Goal: Information Seeking & Learning: Learn about a topic

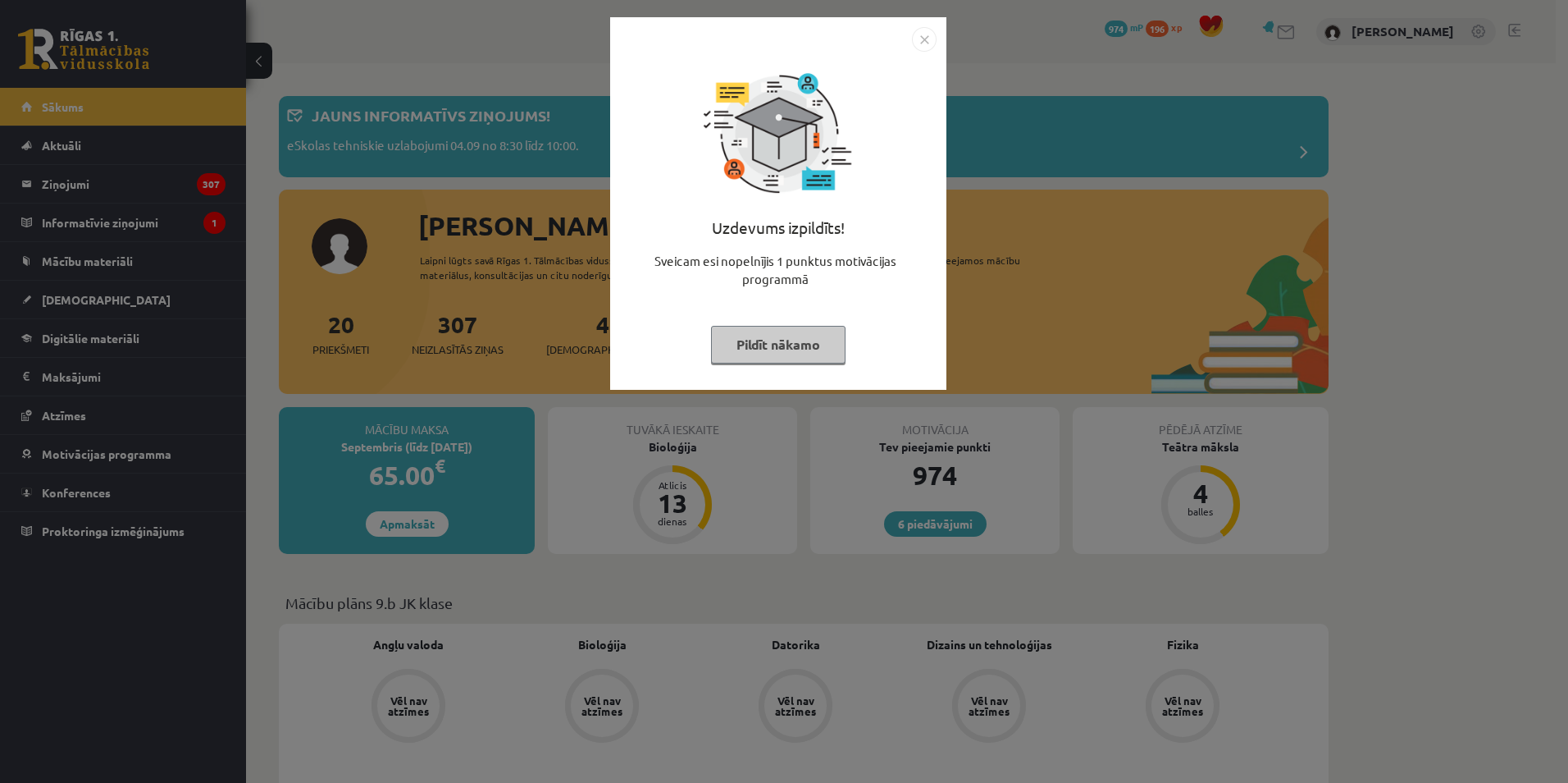
click at [1300, 306] on div "Uzdevums izpildīts! Sveicam esi nopelnījis 1 punktus motivācijas programmā Pild…" at bounding box center [784, 392] width 1568 height 783
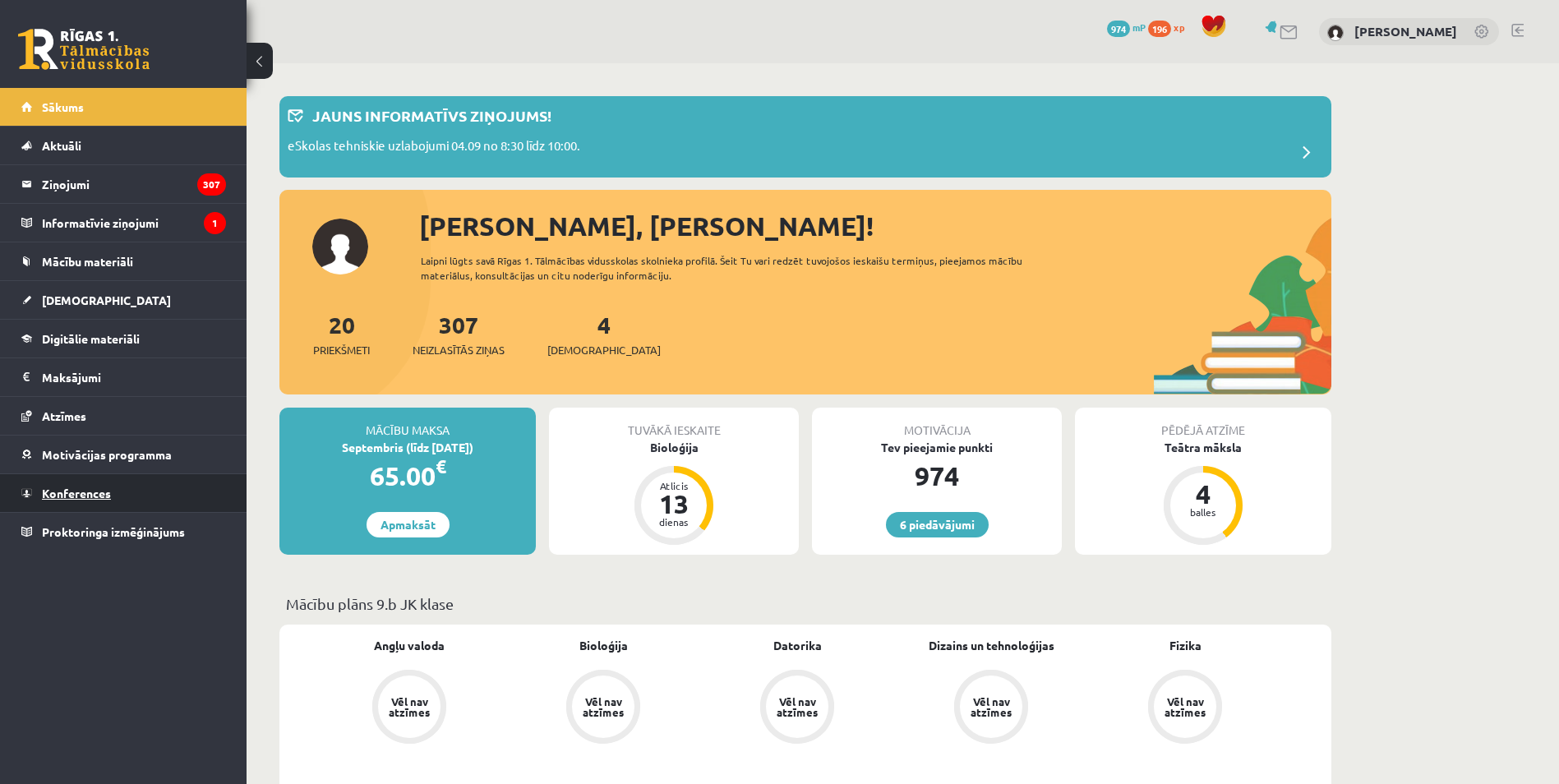
click at [133, 487] on link "Konferences" at bounding box center [123, 492] width 205 height 38
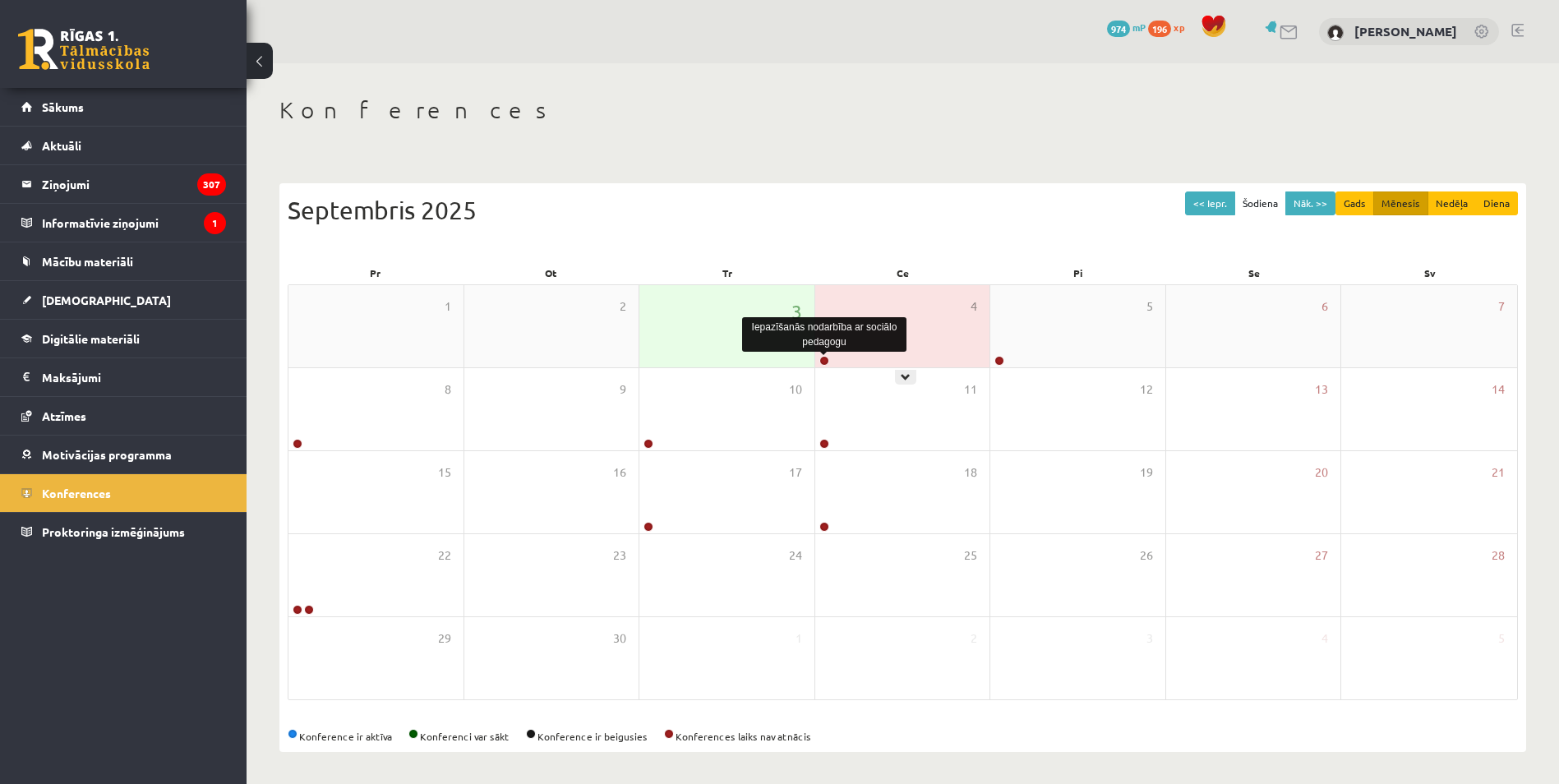
click at [821, 360] on link at bounding box center [824, 361] width 10 height 10
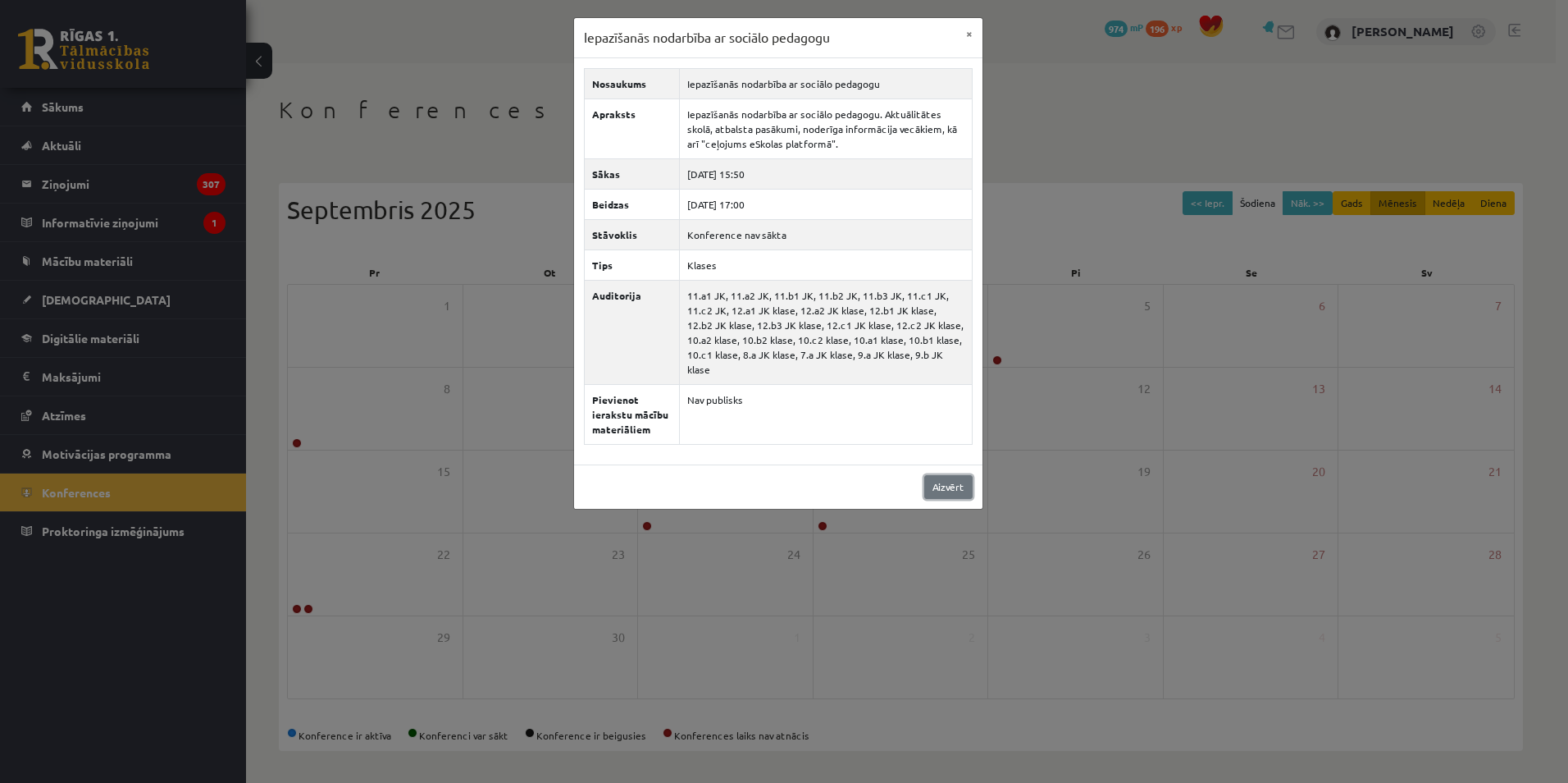
click at [968, 475] on link "Aizvērt" at bounding box center [948, 487] width 49 height 24
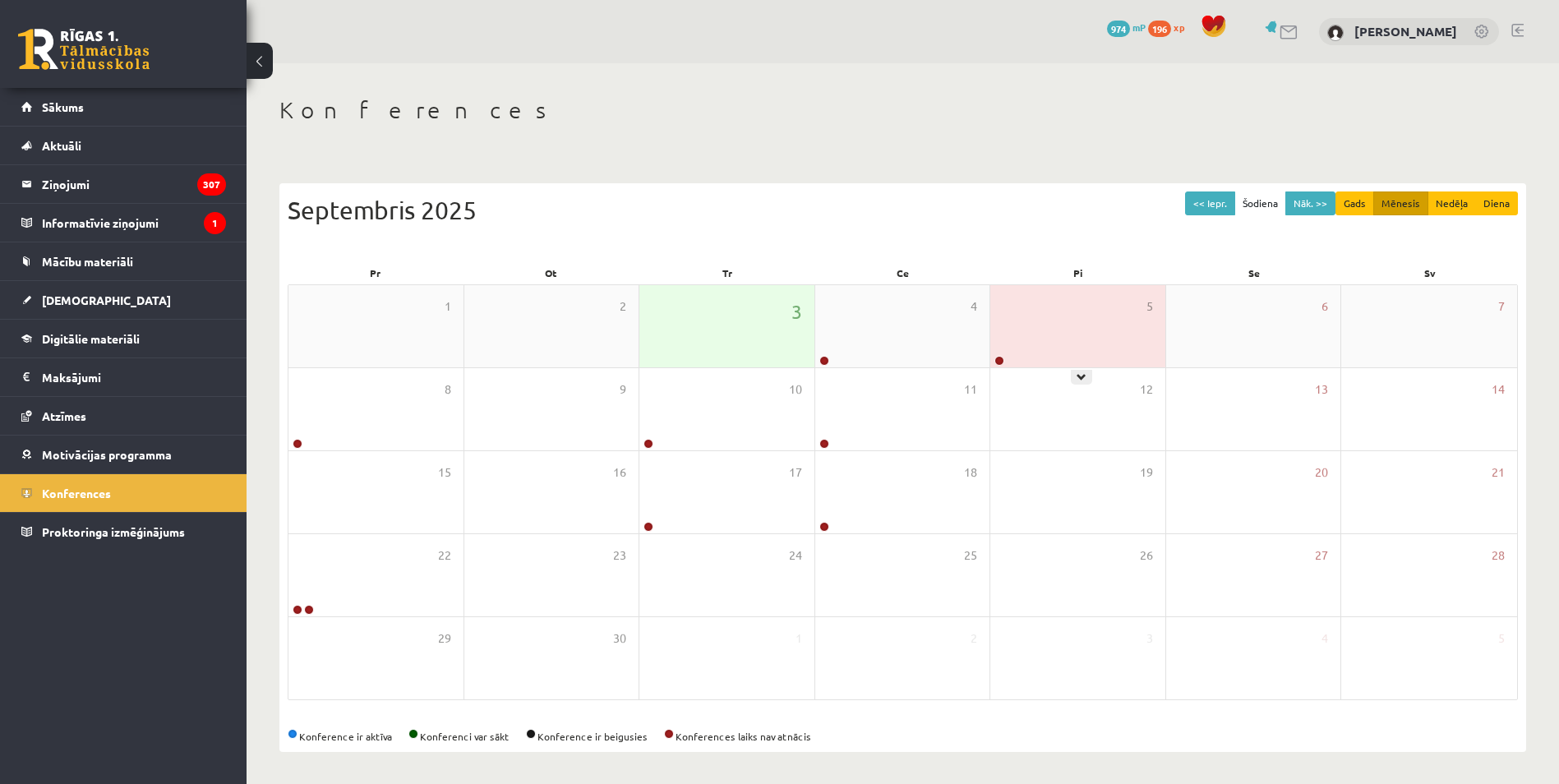
click at [1002, 357] on link at bounding box center [1000, 361] width 10 height 10
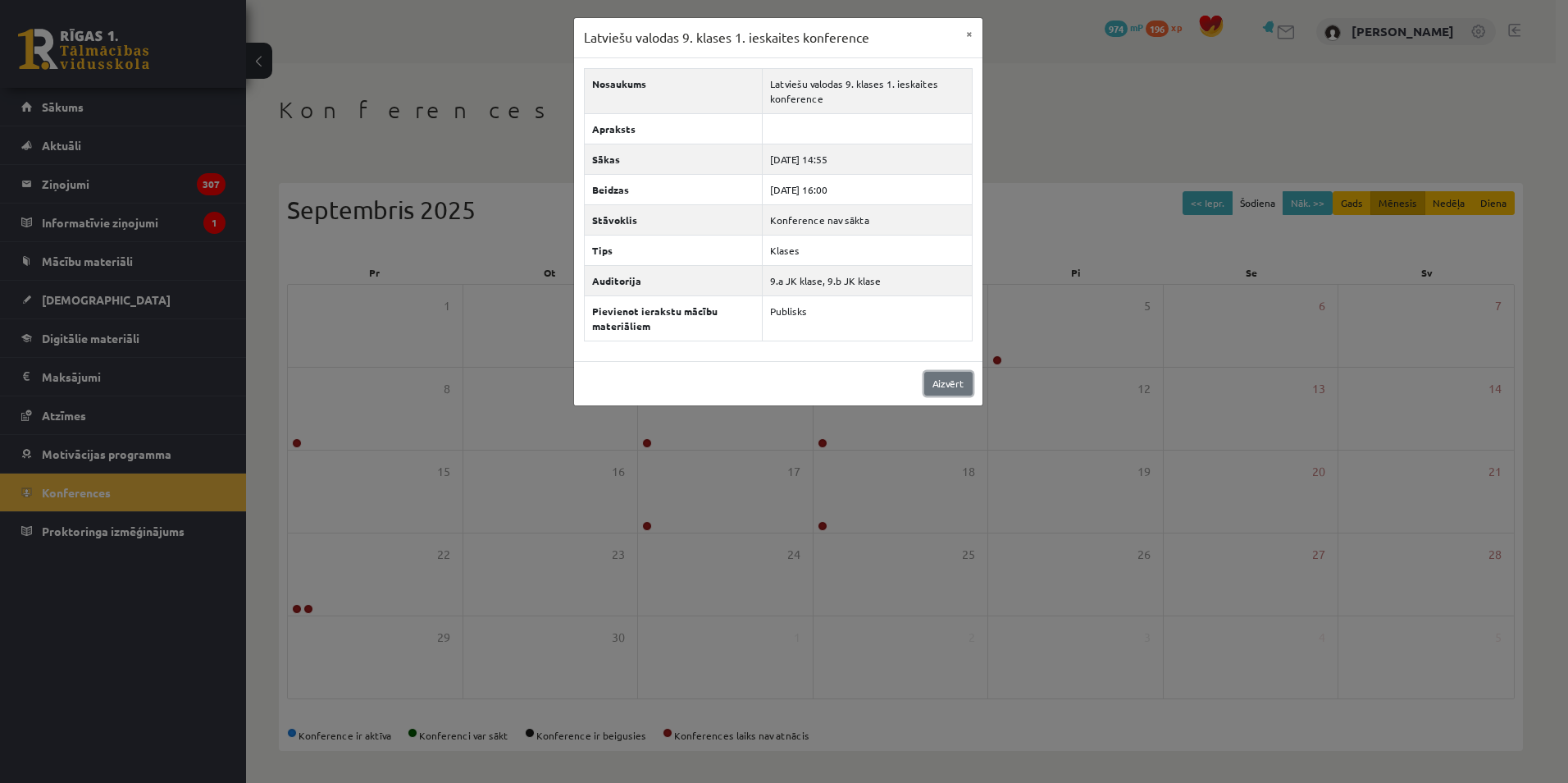
click at [967, 374] on link "Aizvērt" at bounding box center [948, 384] width 49 height 24
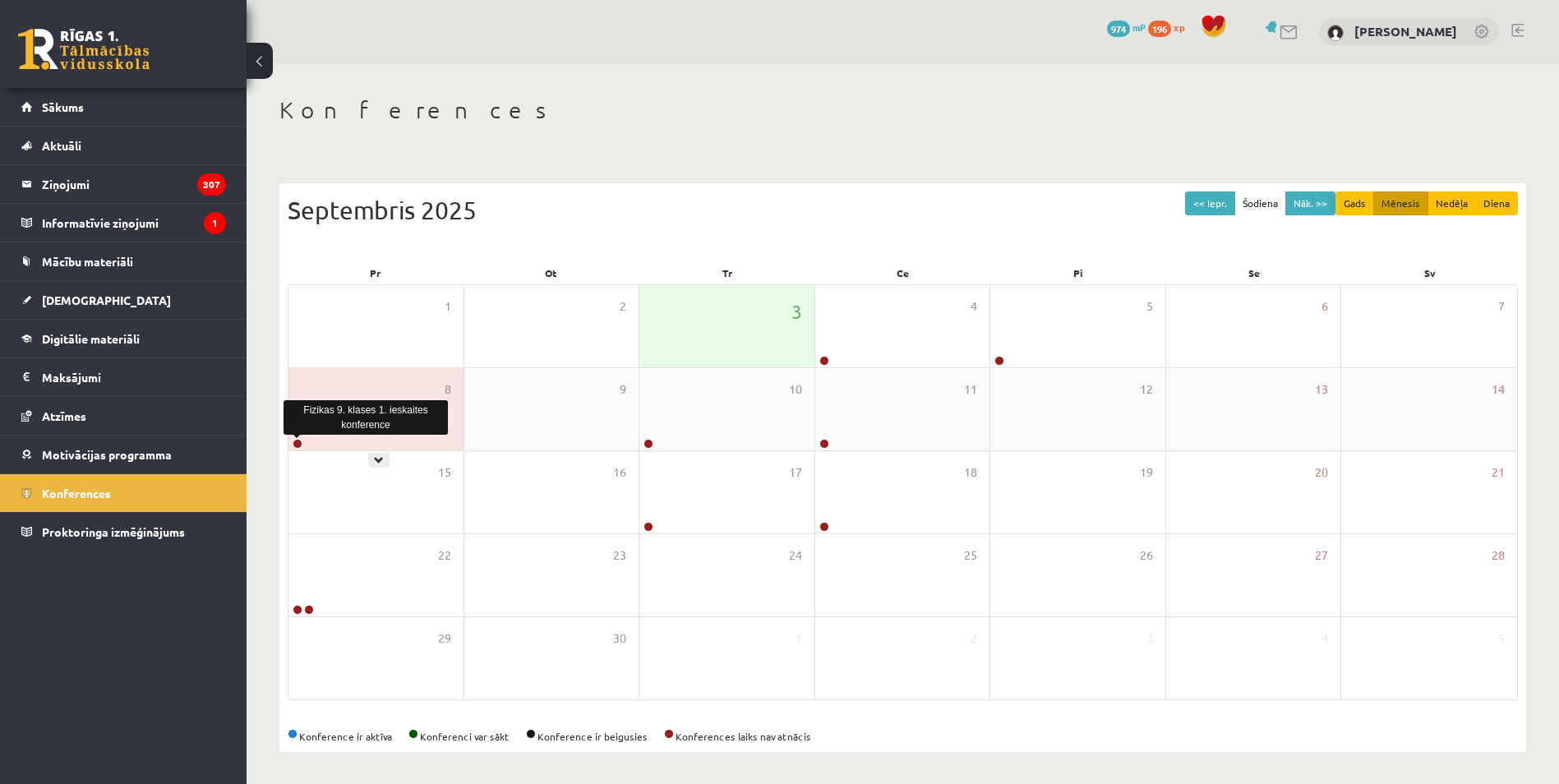
click at [295, 441] on link at bounding box center [298, 444] width 10 height 10
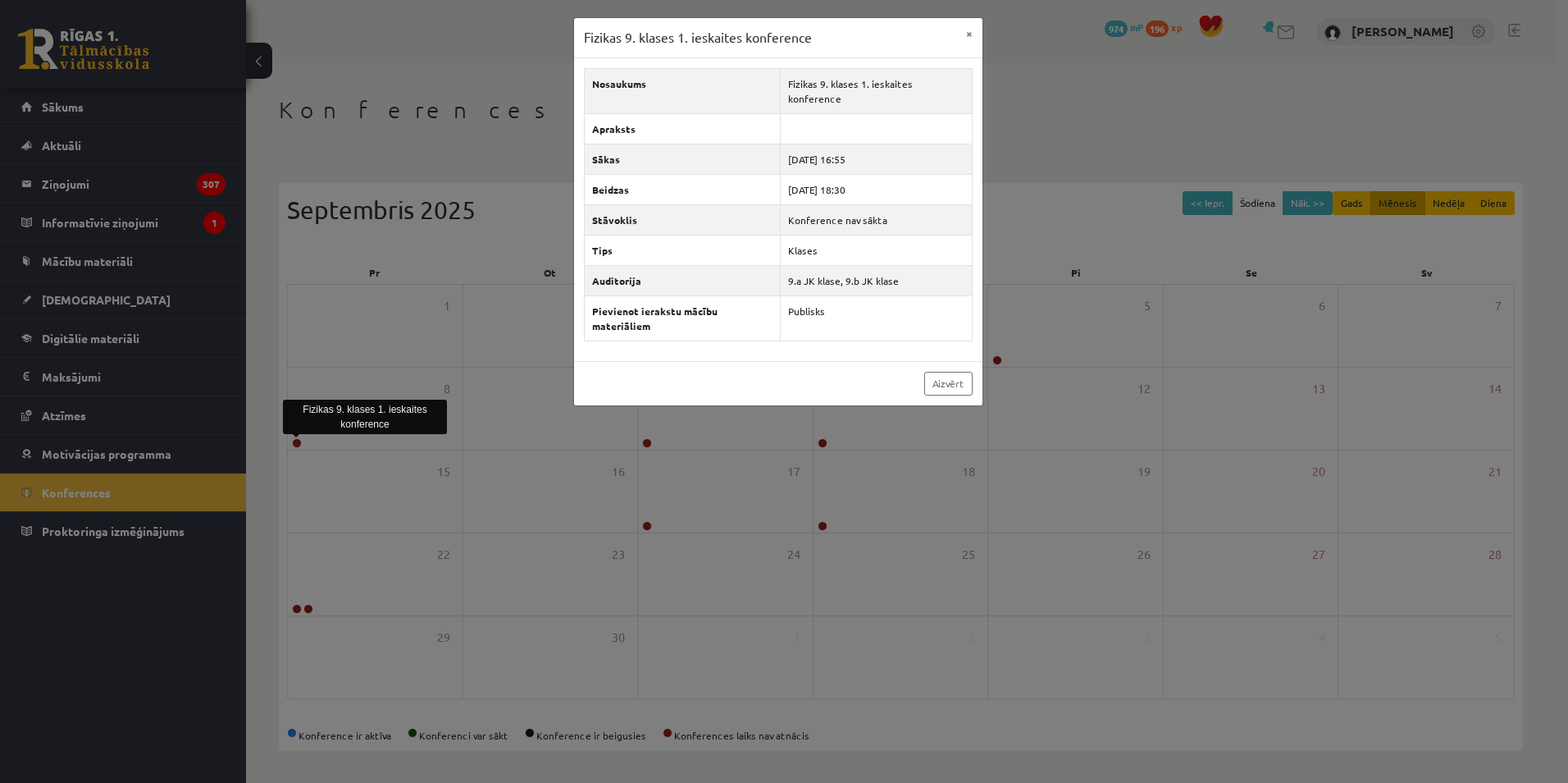
click at [980, 361] on div "Aizvērt" at bounding box center [778, 383] width 408 height 45
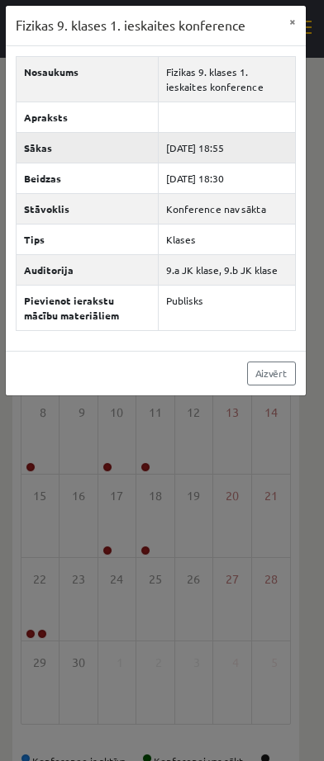
click at [317, 542] on div "Fizikas 9. klases 1. ieskaites konference × Nosaukums Fizikas 9. klases 1. iesk…" at bounding box center [162, 380] width 324 height 761
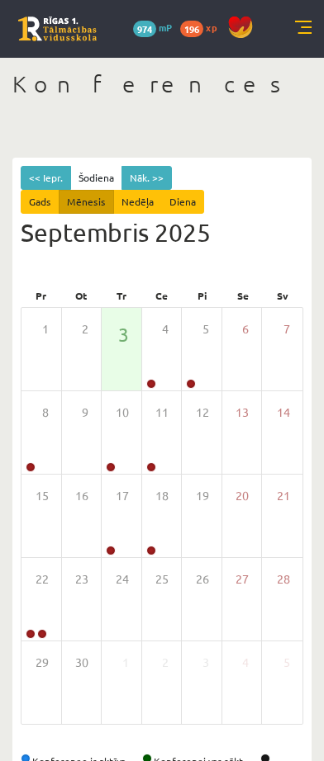
click at [27, 464] on link at bounding box center [31, 467] width 10 height 10
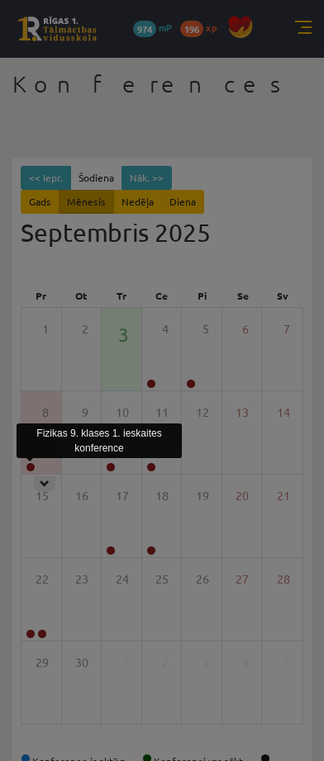
click at [0, 0] on div "Fizikas 9. klases 1. ieskaites konference × Nosaukums Fizikas 9. klases 1. iesk…" at bounding box center [0, 0] width 0 height 0
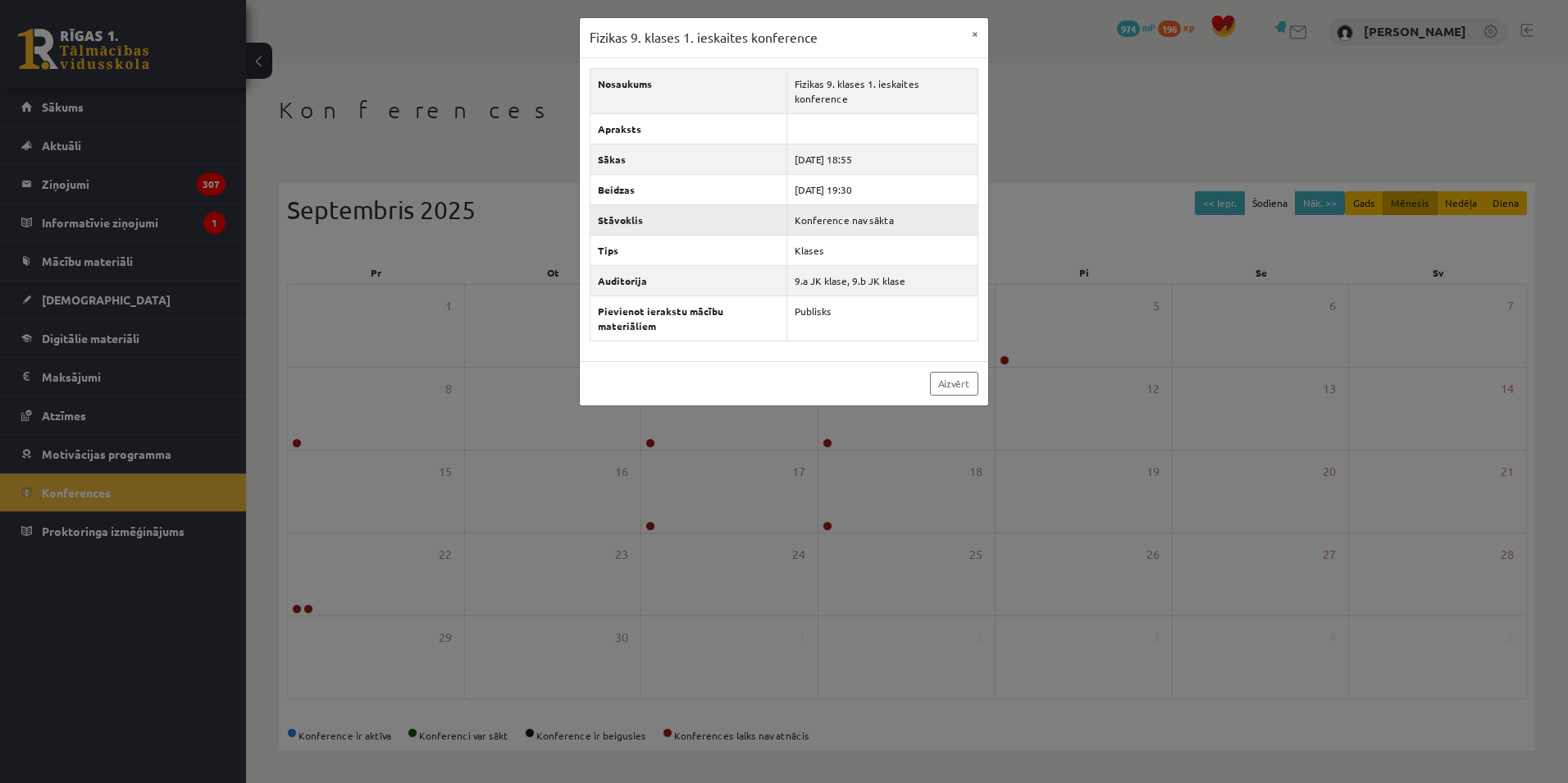
click at [793, 205] on td "Konference nav sākta" at bounding box center [882, 220] width 191 height 31
click at [1145, 246] on div "Fizikas 9. klases 1. ieskaites konference × Nosaukums Fizikas 9. klases 1. iesk…" at bounding box center [784, 392] width 1568 height 783
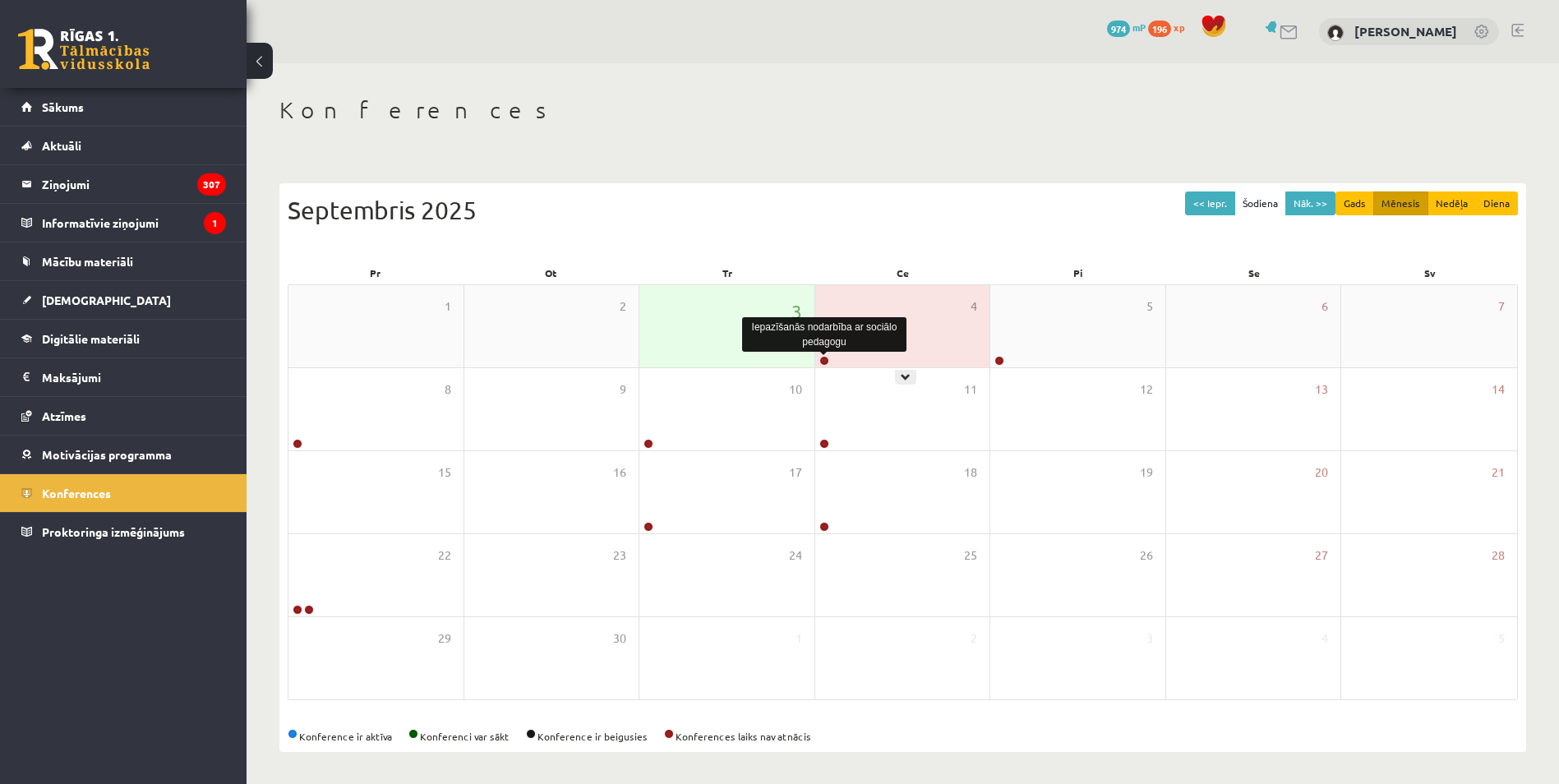
click at [823, 358] on link at bounding box center [824, 361] width 10 height 10
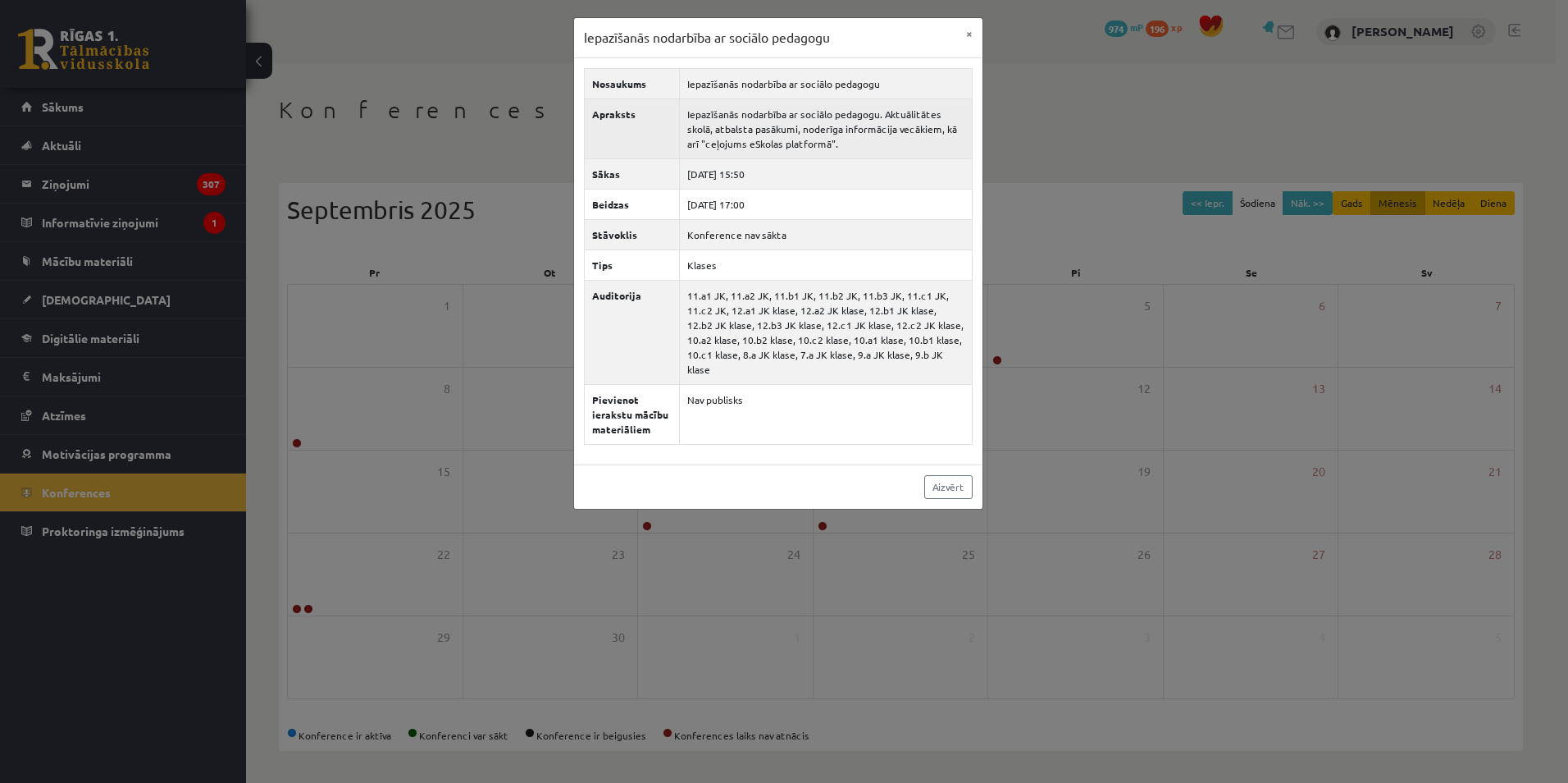
click at [691, 134] on td "Iepazīšanās nodarbība ar sociālo pedagogu. Aktuālitātes skolā, atbalsta pasākum…" at bounding box center [825, 128] width 293 height 60
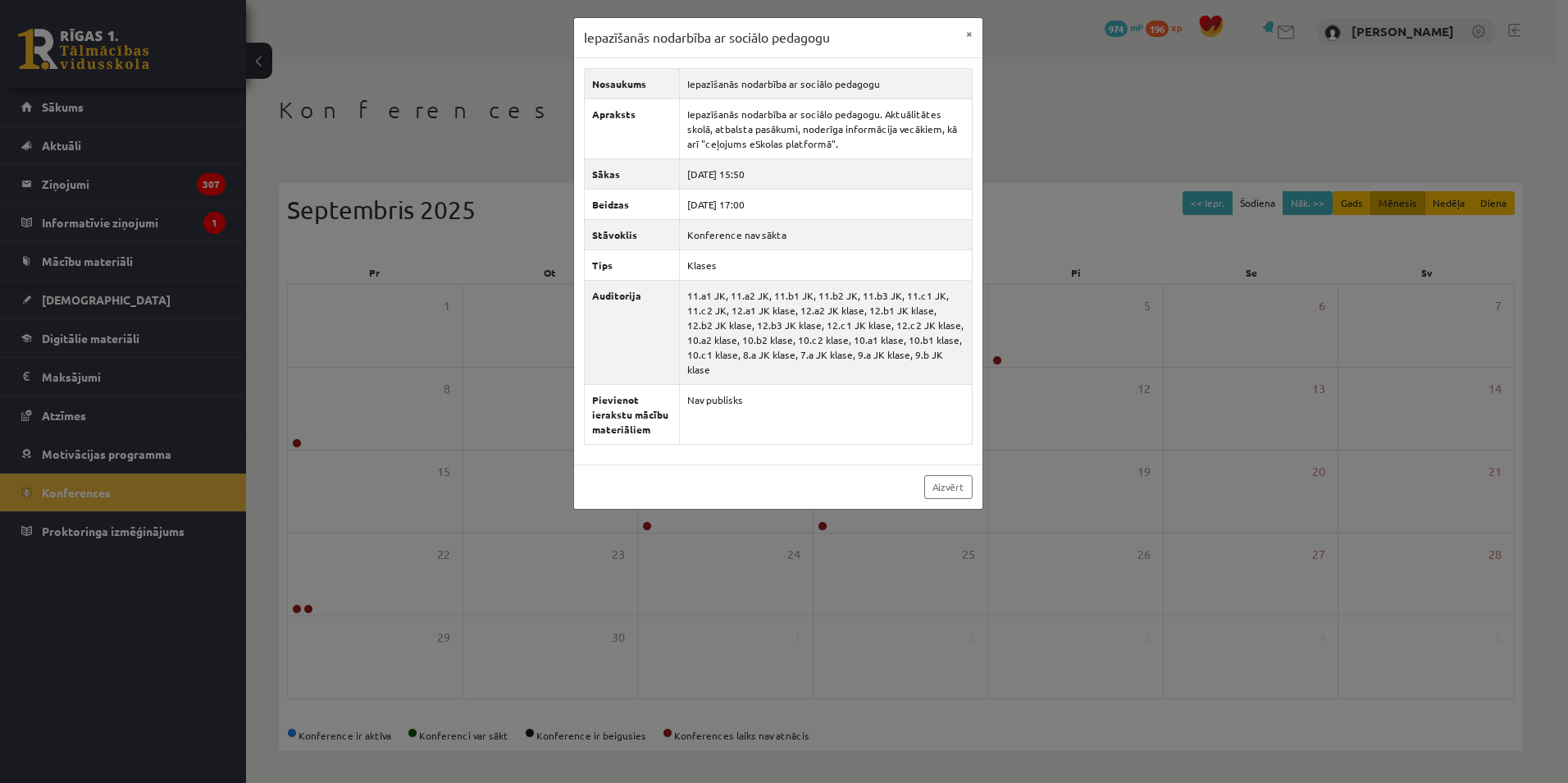
click at [1123, 220] on div "Iepazīšanās nodarbība ar sociālo pedagogu × Nosaukums Iepazīšanās nodarbība ar …" at bounding box center [784, 392] width 1568 height 783
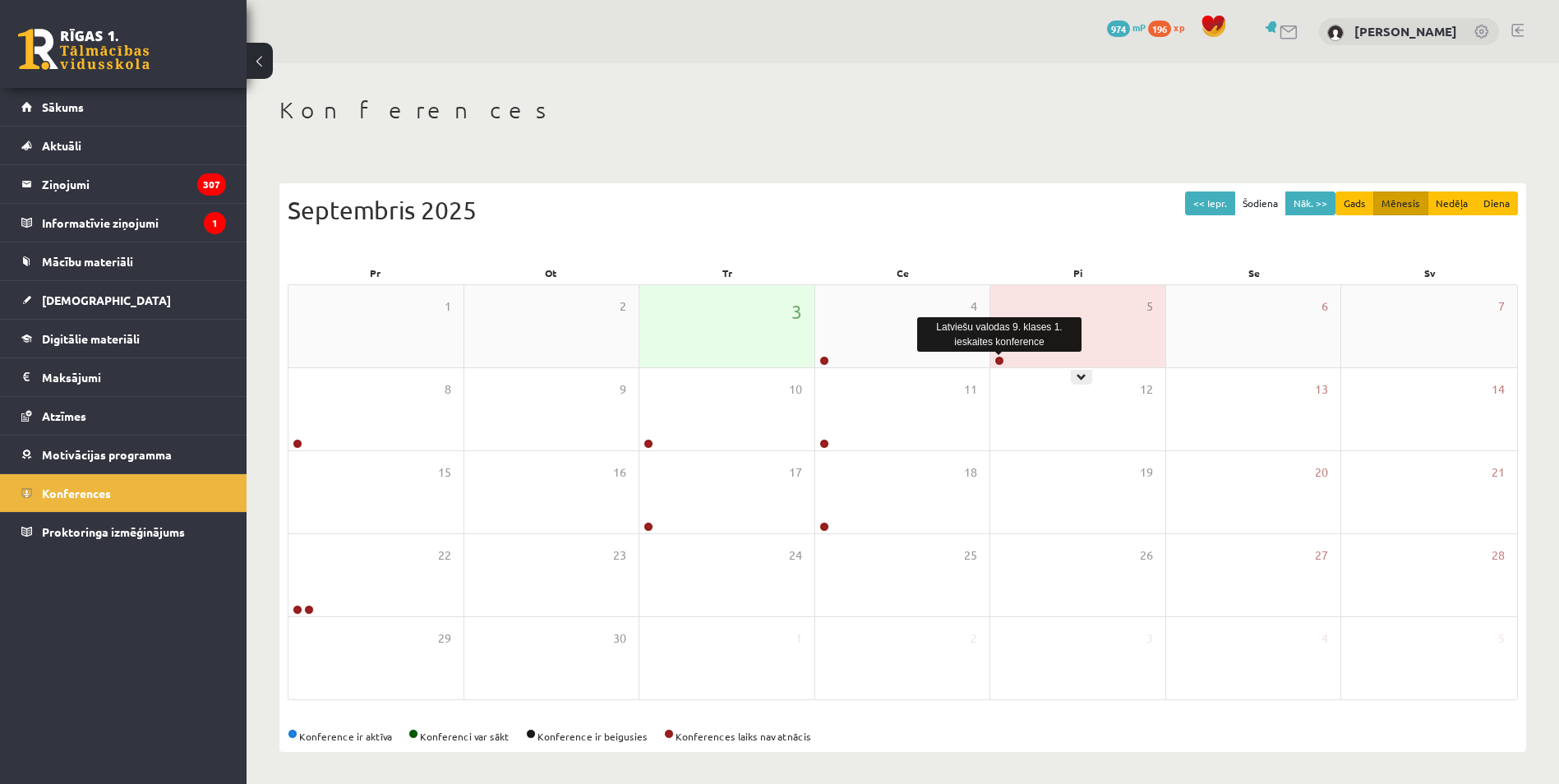
click at [993, 359] on div at bounding box center [999, 362] width 16 height 12
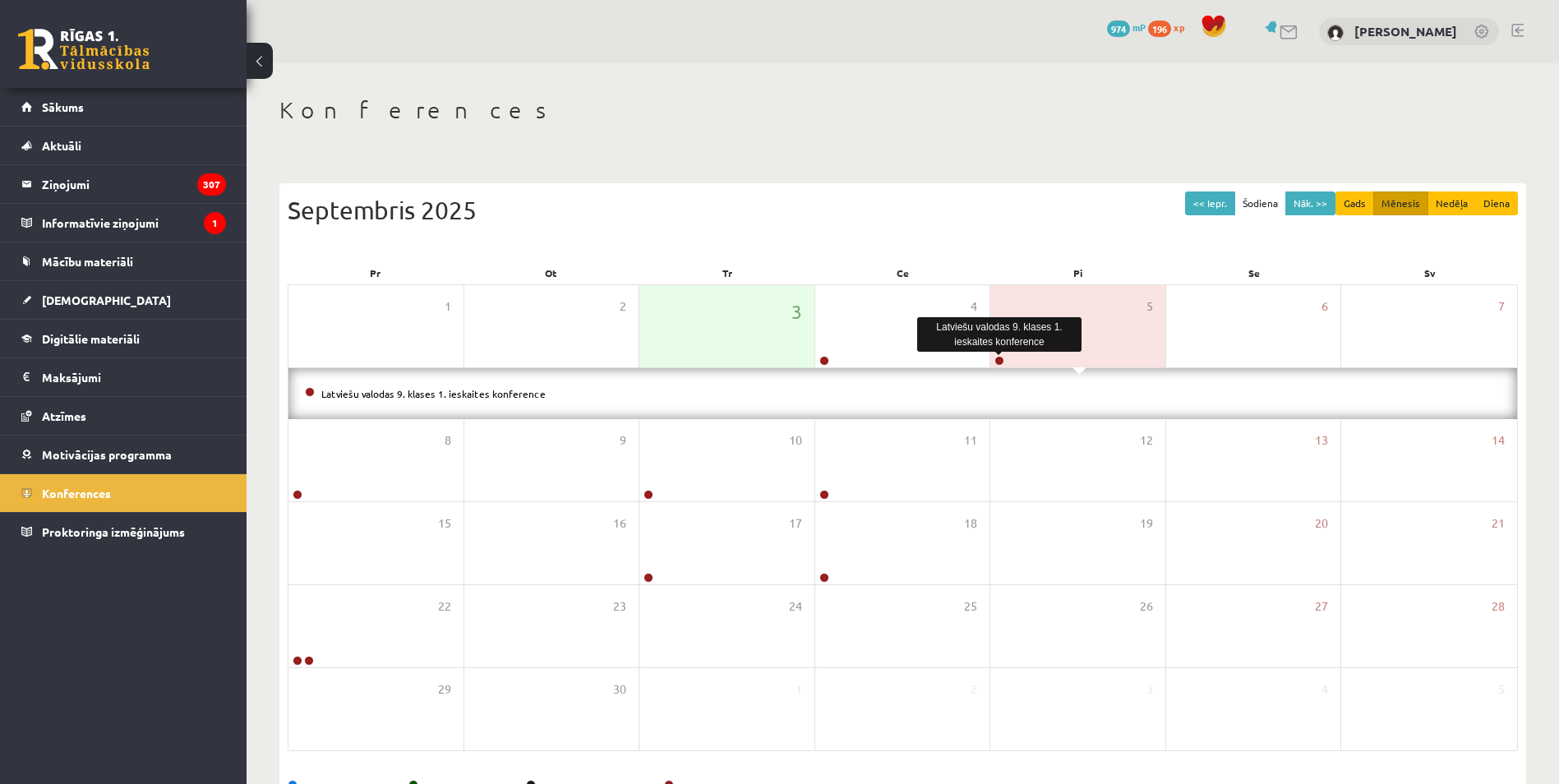
click at [999, 381] on div "Latviešu valodas 9. klases 1. ieskaites konference" at bounding box center [903, 393] width 1228 height 51
click at [995, 364] on div at bounding box center [999, 362] width 16 height 12
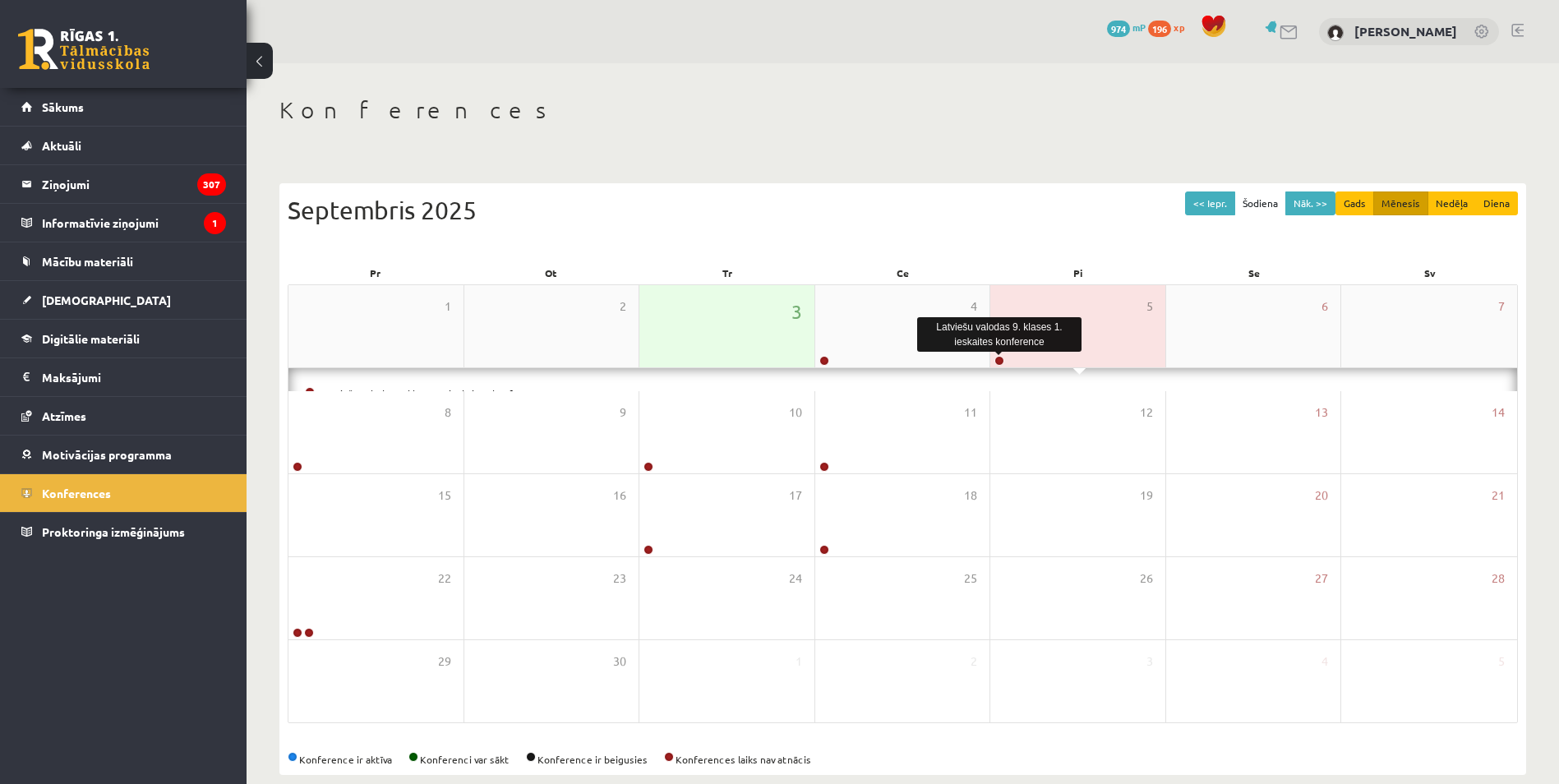
click at [998, 361] on link at bounding box center [1000, 361] width 10 height 10
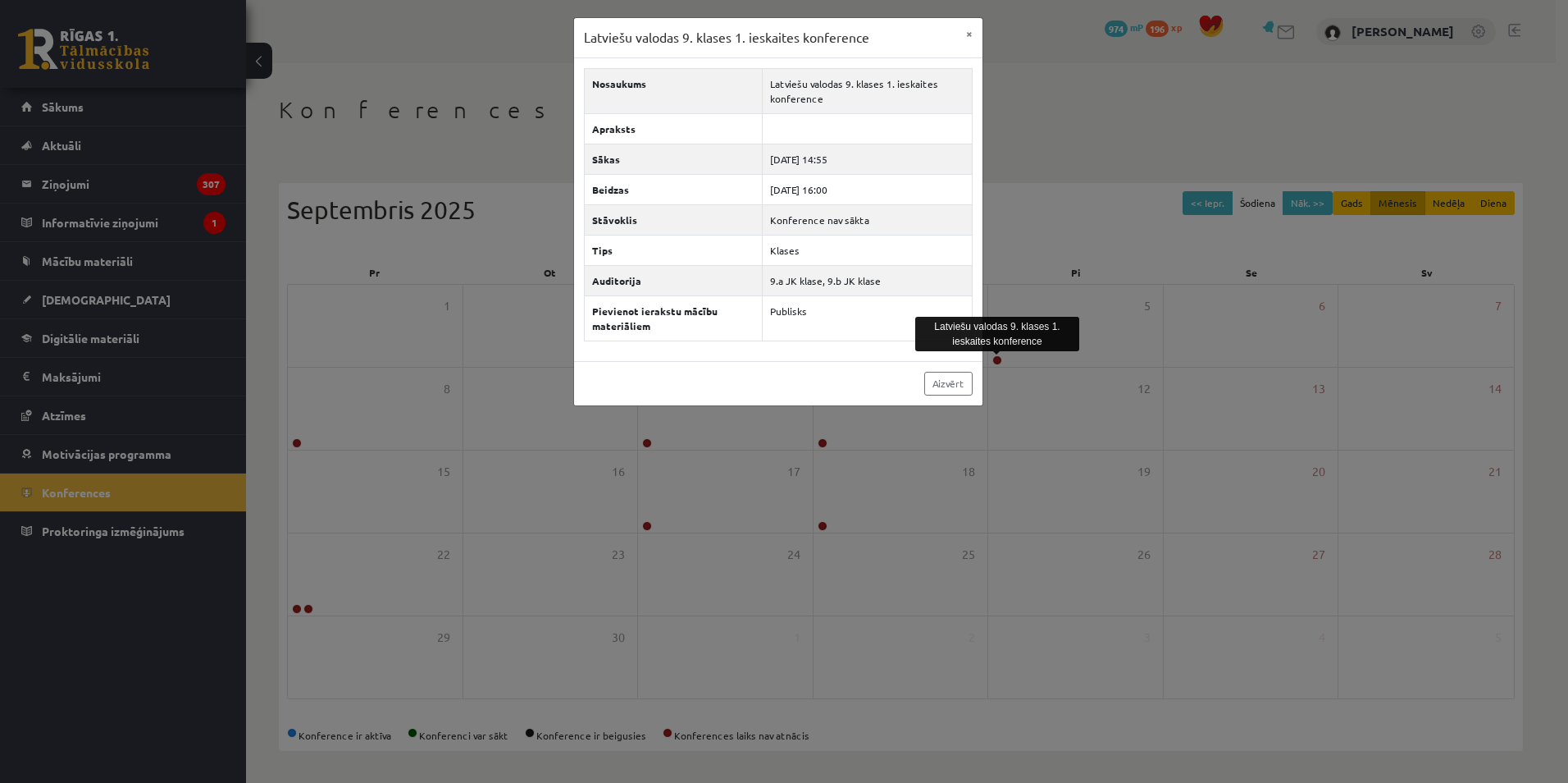
click at [1125, 276] on div "Latviešu valodas 9. klases 1. ieskaites konference × Nosaukums Latviešu valodas…" at bounding box center [784, 392] width 1568 height 783
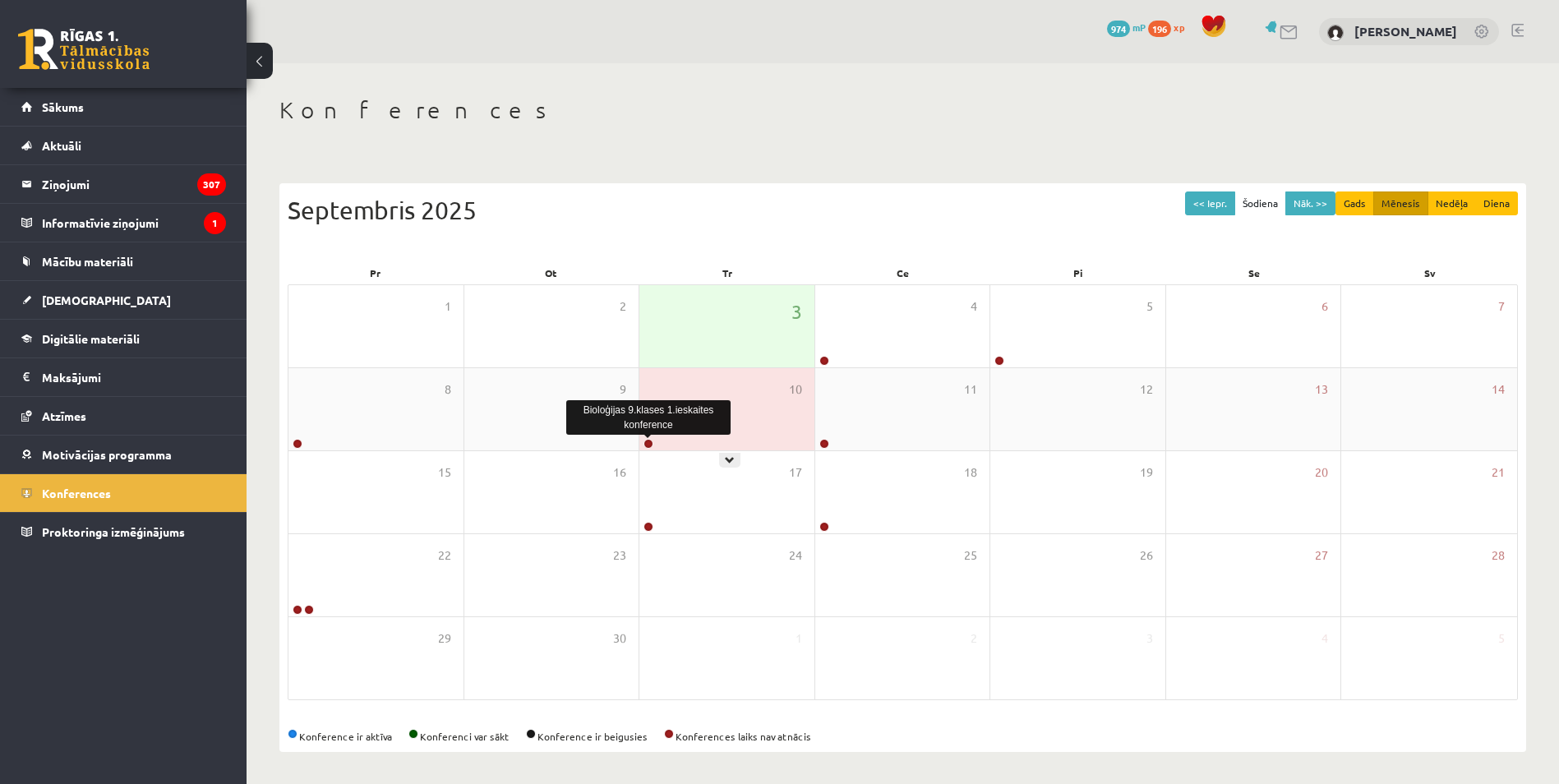
click at [649, 440] on link at bounding box center [649, 444] width 10 height 10
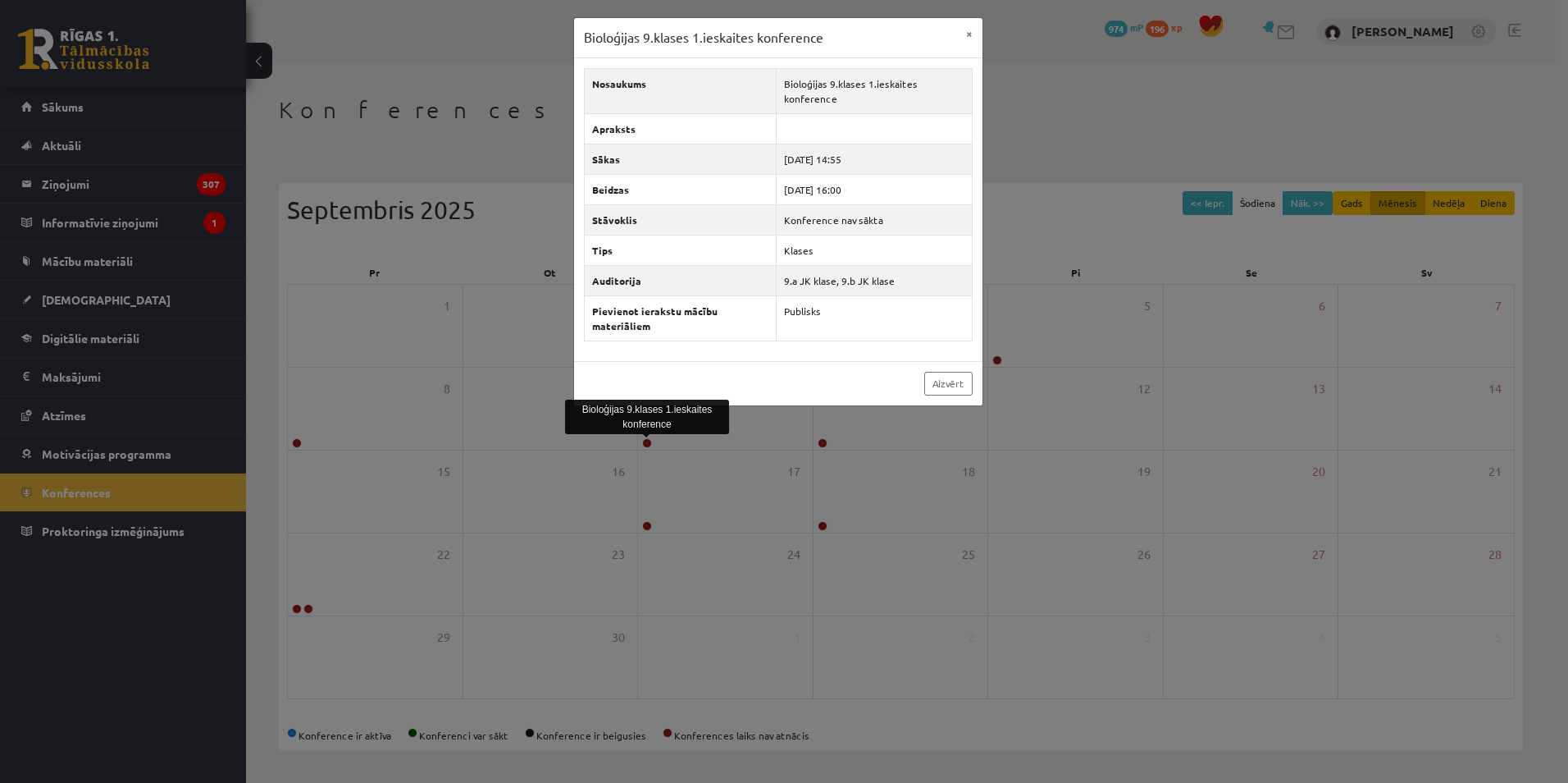
click at [1041, 369] on div "Bioloģijas 9.klases 1.ieskaites konference × Nosaukums Bioloģijas 9.klases 1.ie…" at bounding box center [784, 392] width 1568 height 783
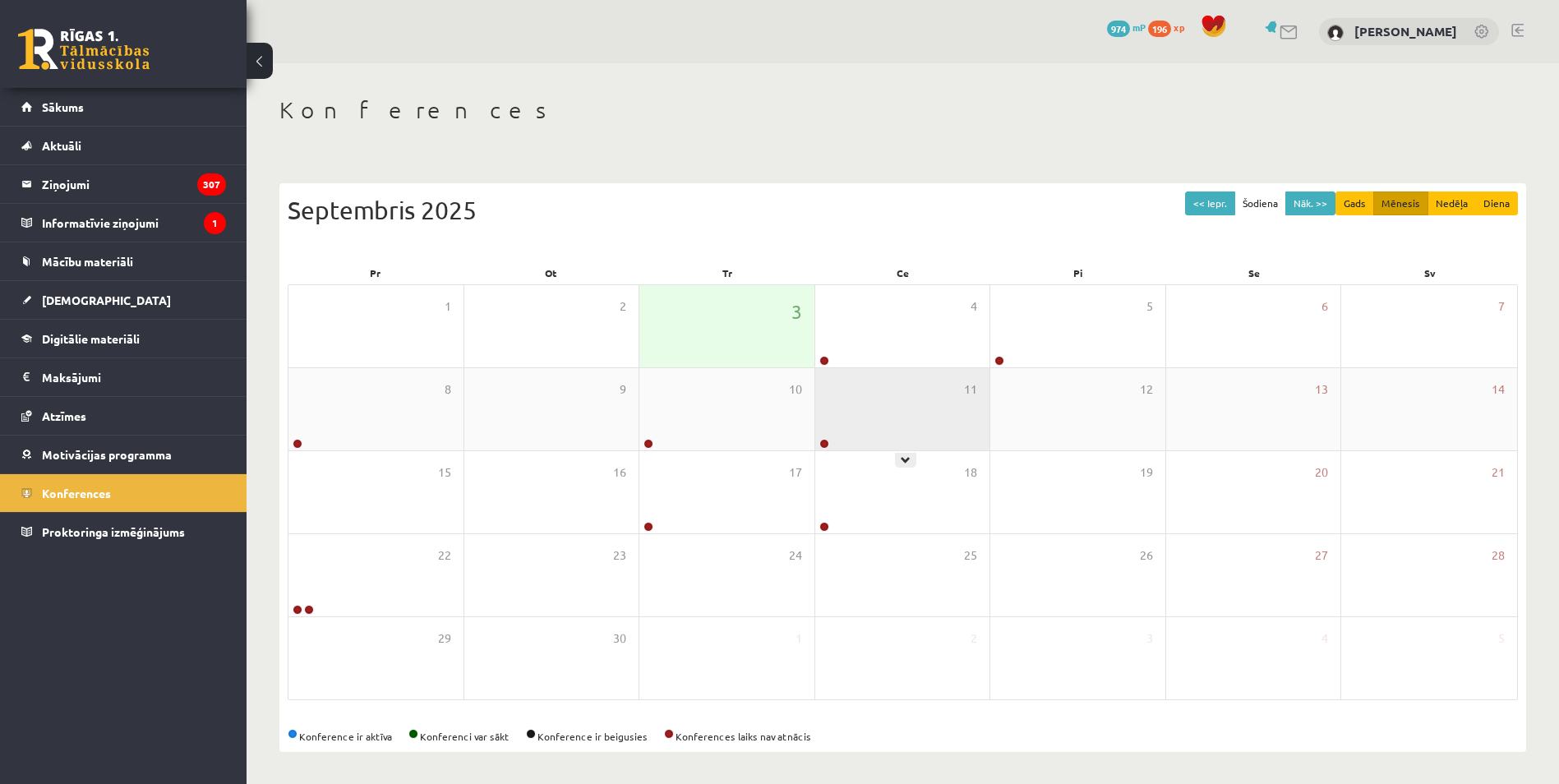
click at [821, 442] on link at bounding box center [824, 444] width 10 height 10
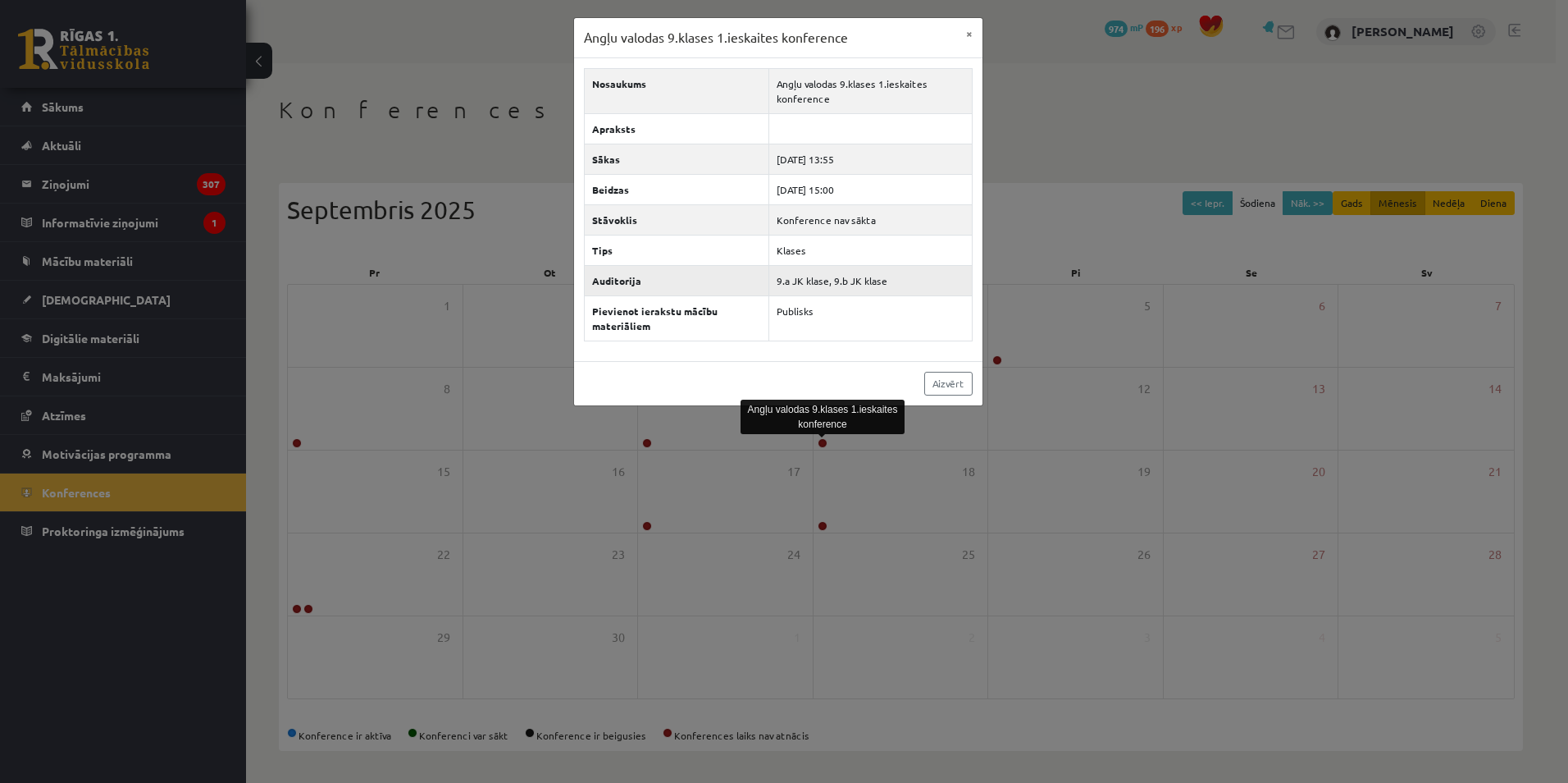
click at [857, 280] on td "9.a JK klase, 9.b JK klase" at bounding box center [871, 280] width 203 height 31
click at [1117, 209] on div "Angļu valodas 9.klases 1.ieskaites konference × Nosaukums Angļu valodas 9.klase…" at bounding box center [784, 392] width 1568 height 783
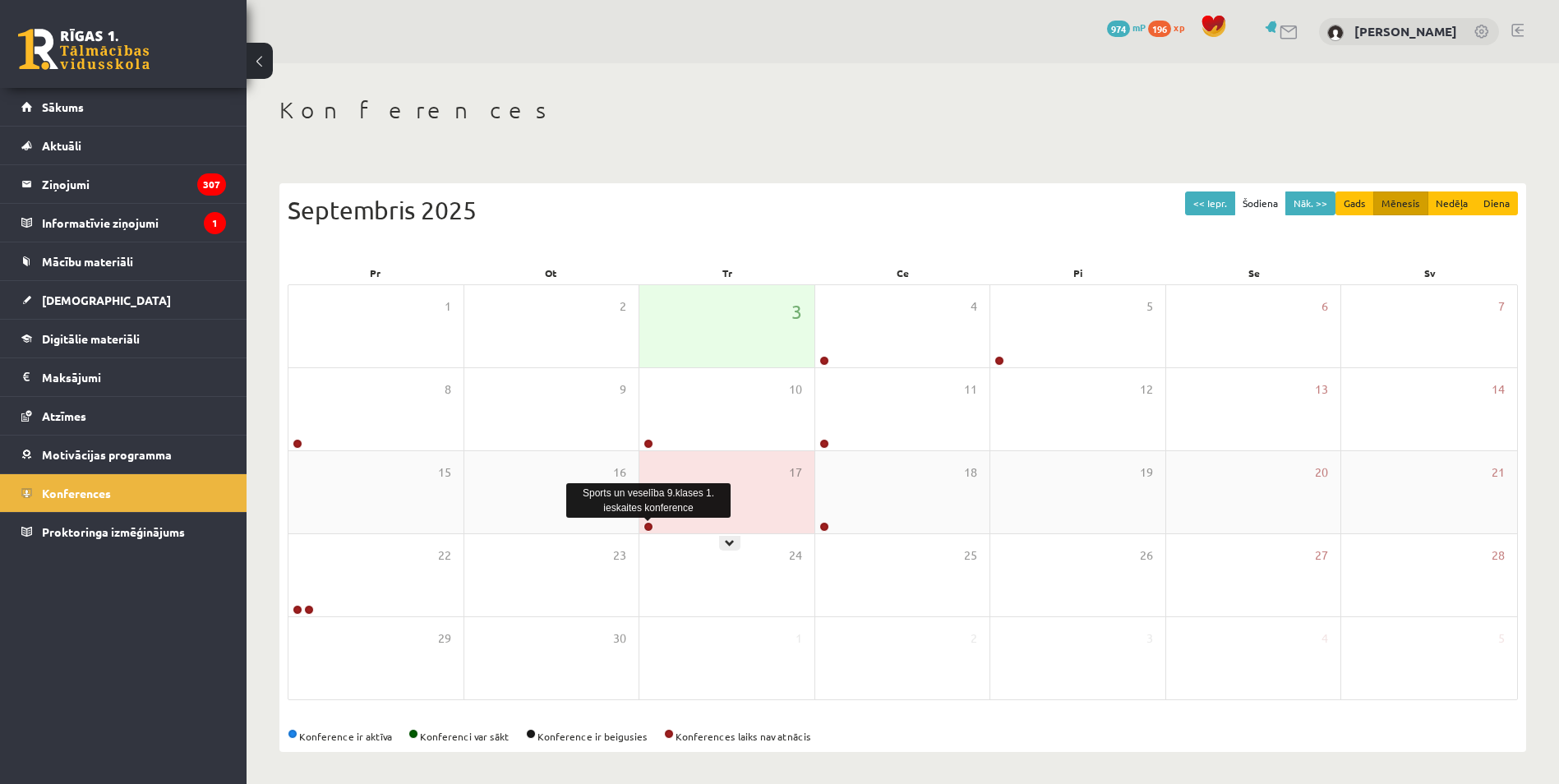
click at [644, 528] on link at bounding box center [649, 526] width 10 height 10
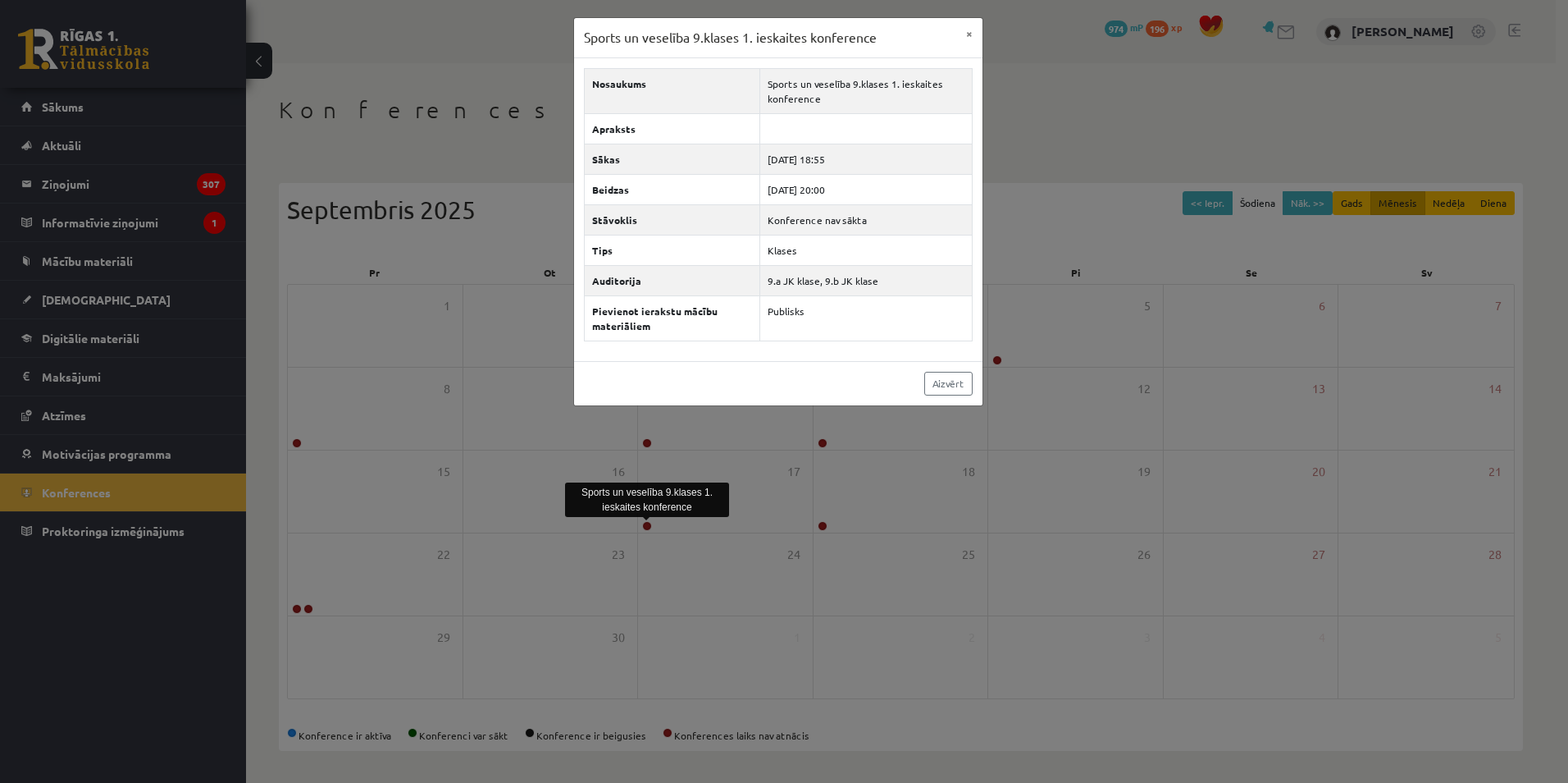
click at [1186, 389] on div "Sports un veselība 9.klases 1. ieskaites konference × Nosaukums Sports un vesel…" at bounding box center [784, 392] width 1568 height 783
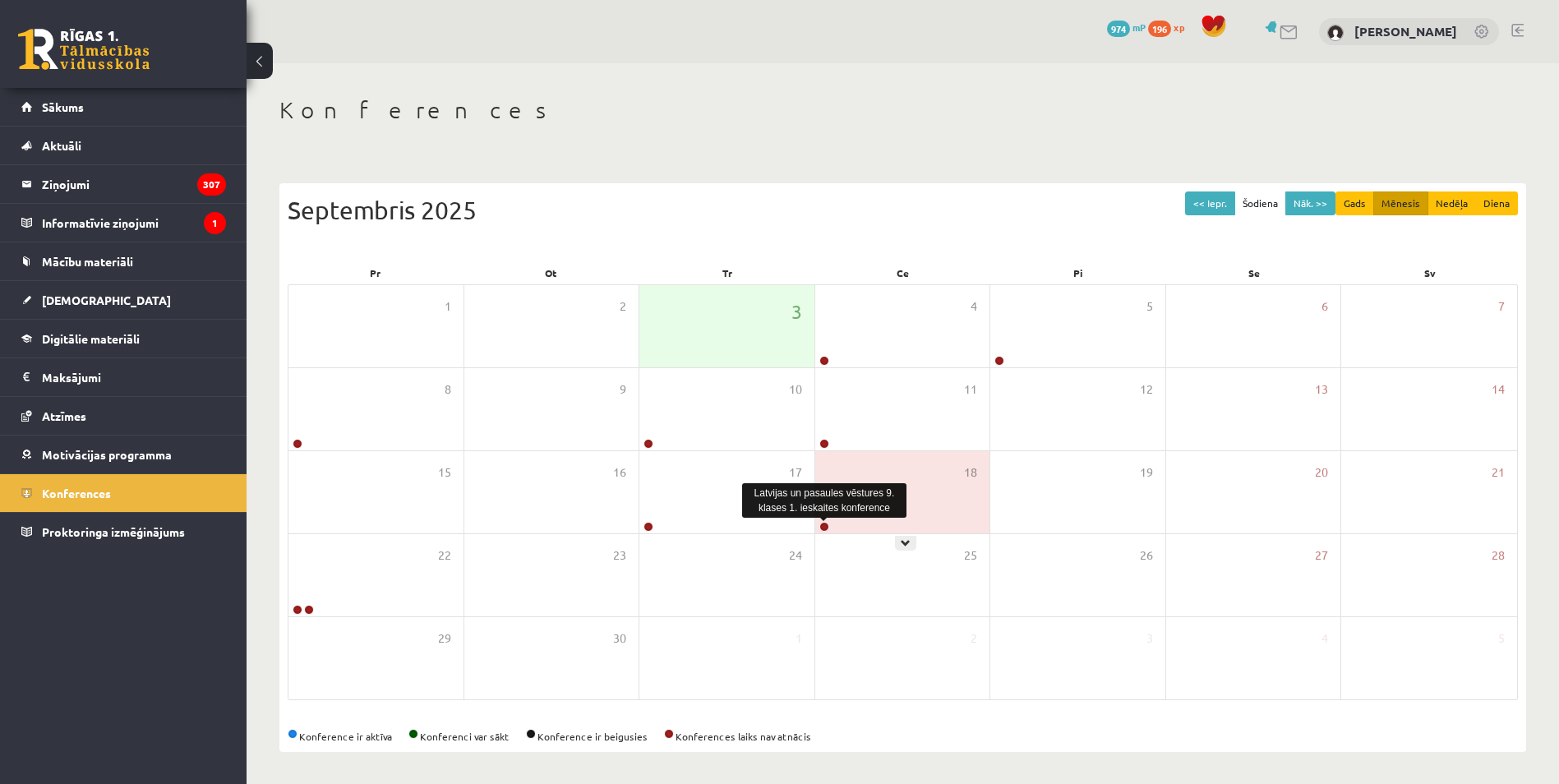
click at [823, 524] on link at bounding box center [824, 526] width 10 height 10
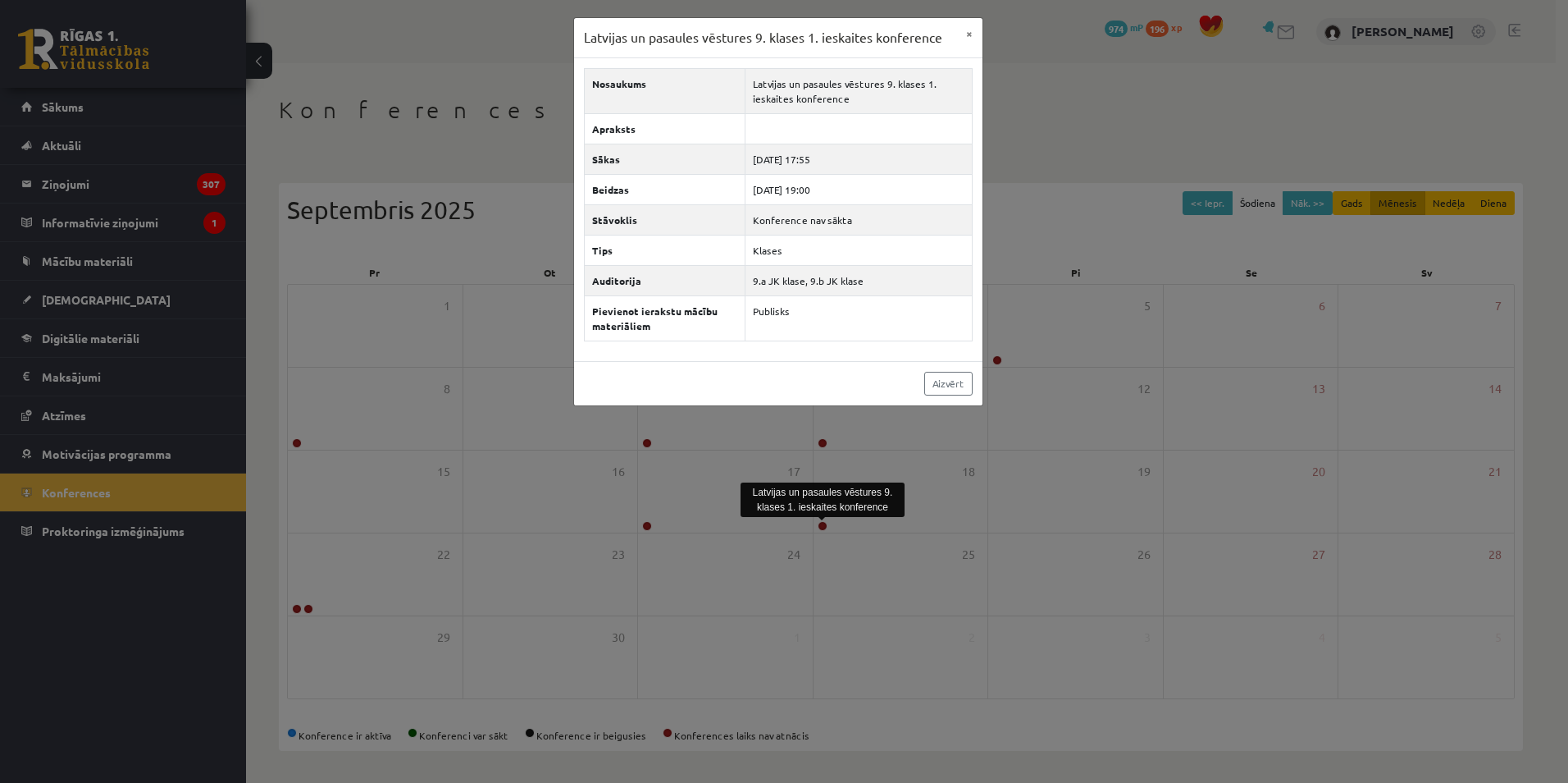
click at [532, 547] on div "Latvijas un pasaules vēstures 9. klases 1. ieskaites konference × Nosaukums Lat…" at bounding box center [784, 392] width 1568 height 783
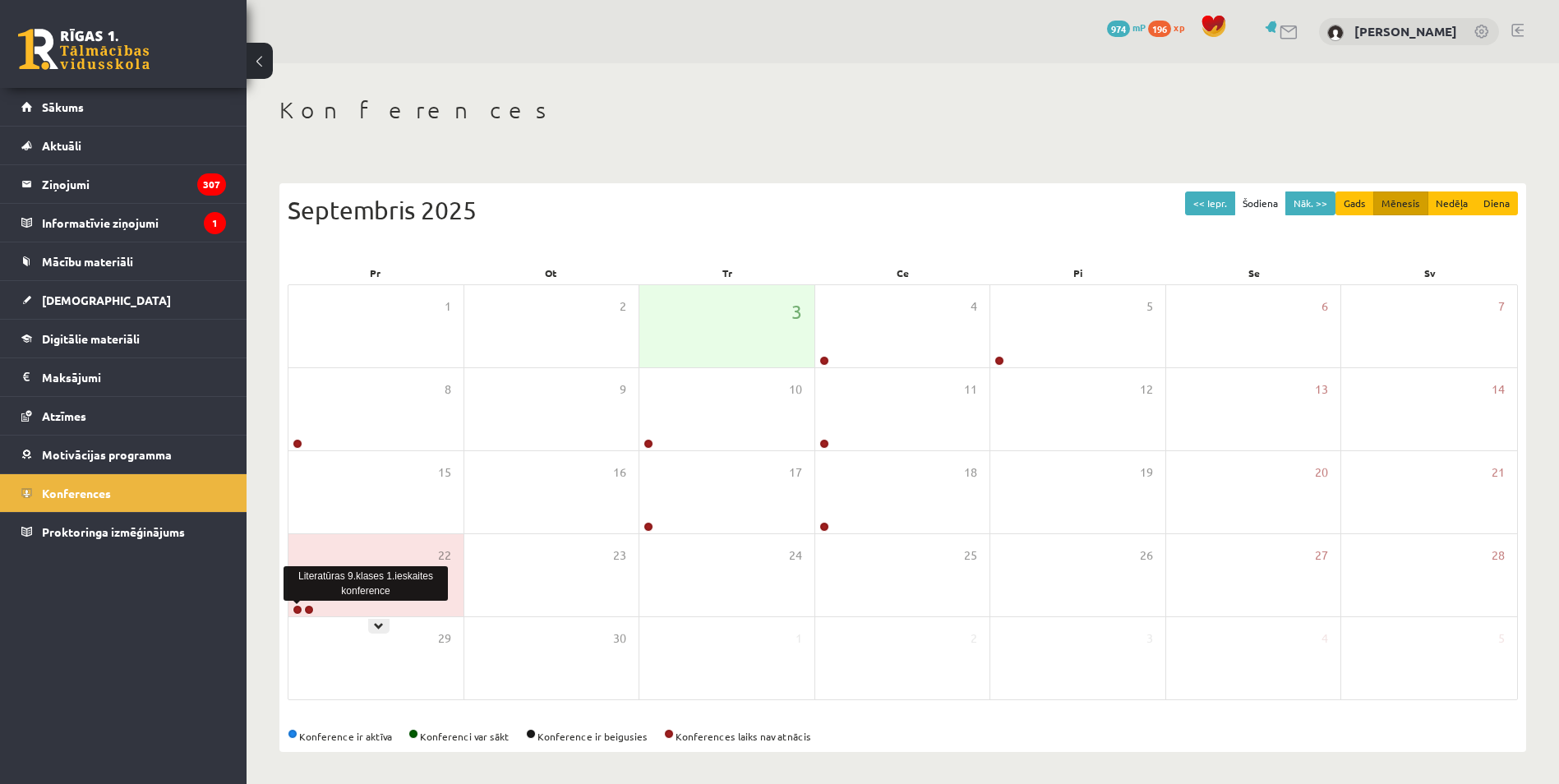
click at [294, 606] on link at bounding box center [298, 610] width 10 height 10
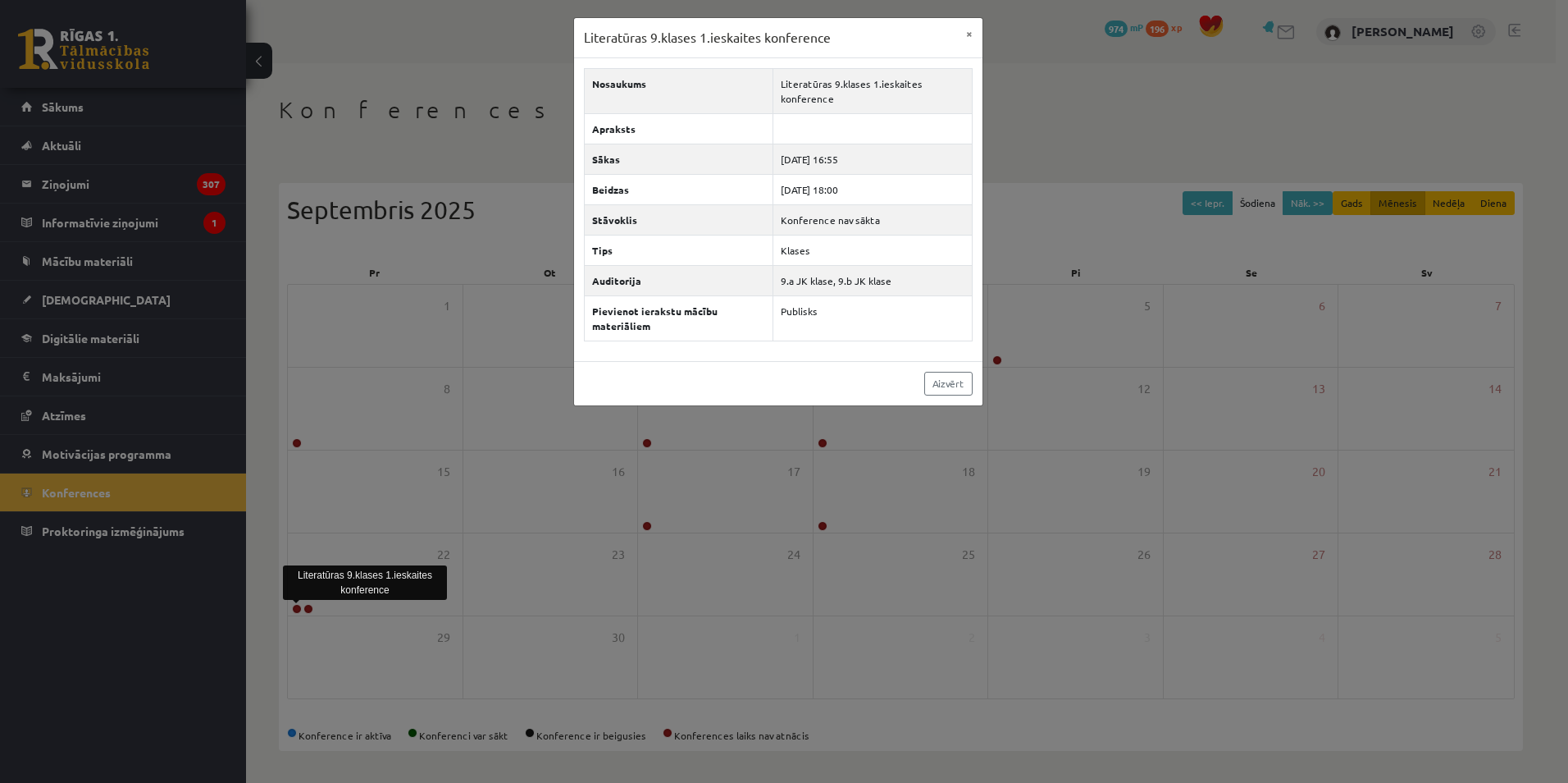
click at [611, 514] on div "Literatūras 9.klases 1.ieskaites konference × Nosaukums Literatūras 9.klases 1.…" at bounding box center [784, 392] width 1568 height 783
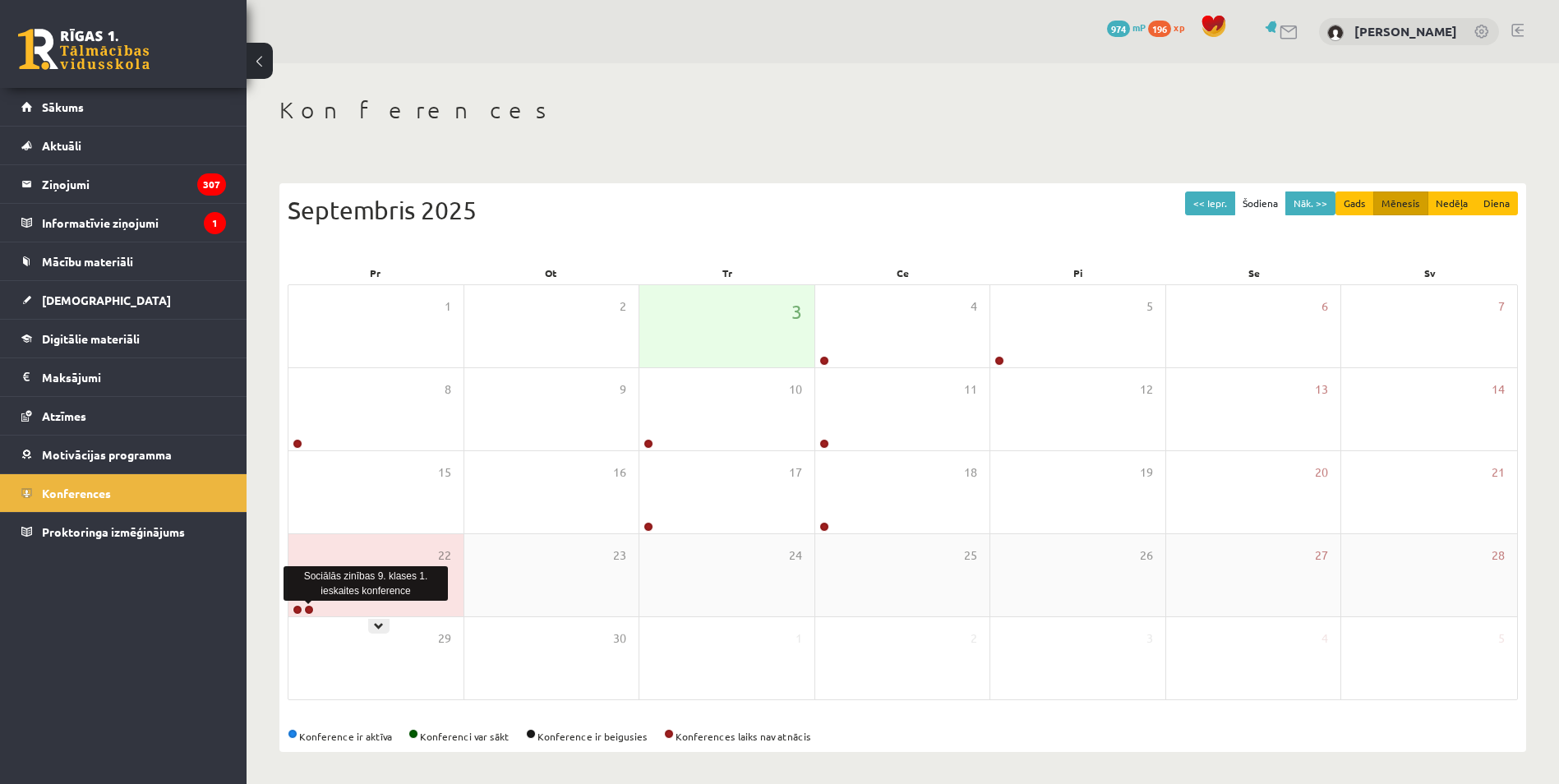
click at [311, 610] on link at bounding box center [310, 610] width 10 height 10
